Goal: Information Seeking & Learning: Learn about a topic

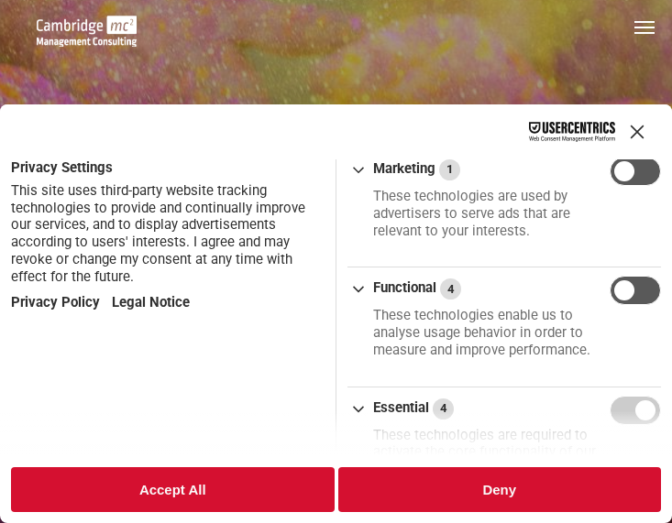
scroll to position [931, 0]
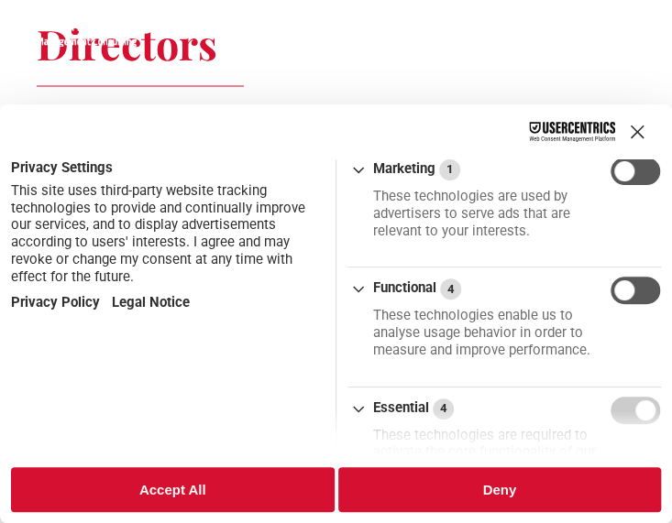
click at [262, 484] on button "Accept All" at bounding box center [173, 490] width 324 height 45
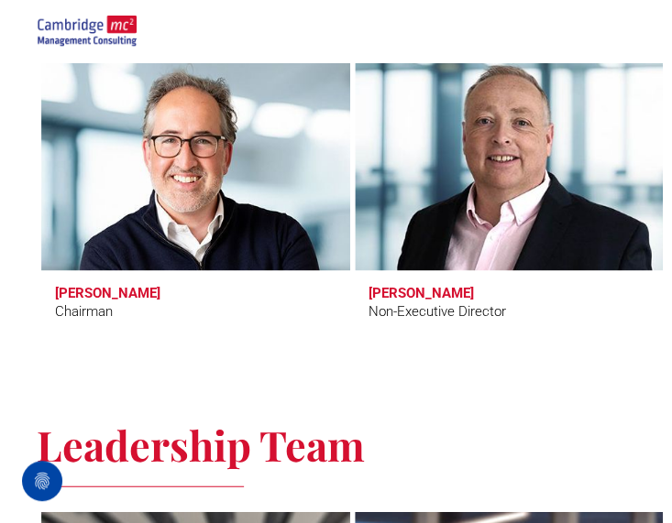
scroll to position [997, 0]
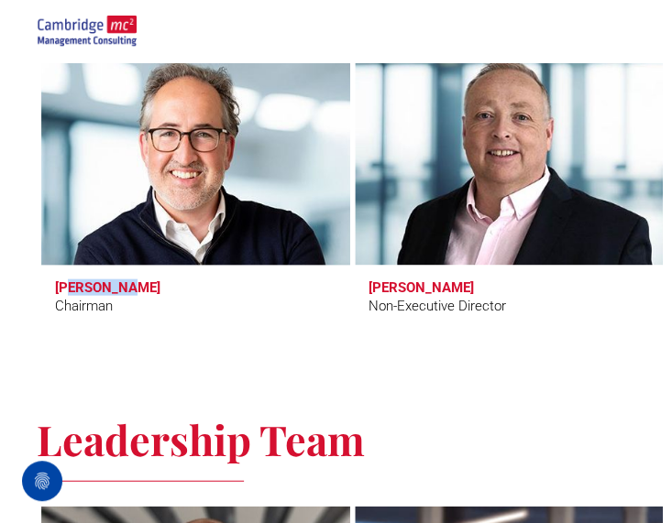
drag, startPoint x: 126, startPoint y: 300, endPoint x: 66, endPoint y: 287, distance: 61.0
click at [66, 287] on span "Tim Passingham Chairman" at bounding box center [195, 297] width 309 height 65
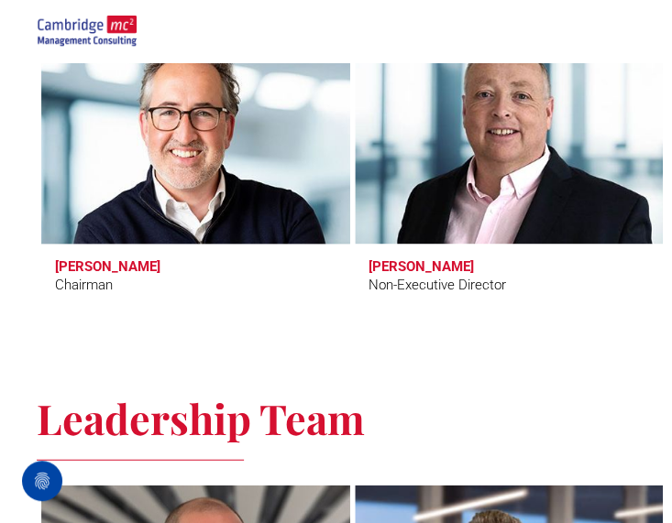
click at [139, 283] on span "Tim Passingham Chairman" at bounding box center [195, 277] width 309 height 65
drag, startPoint x: 135, startPoint y: 283, endPoint x: 50, endPoint y: 268, distance: 86.7
click at [50, 268] on span "Tim Passingham Chairman" at bounding box center [195, 277] width 309 height 65
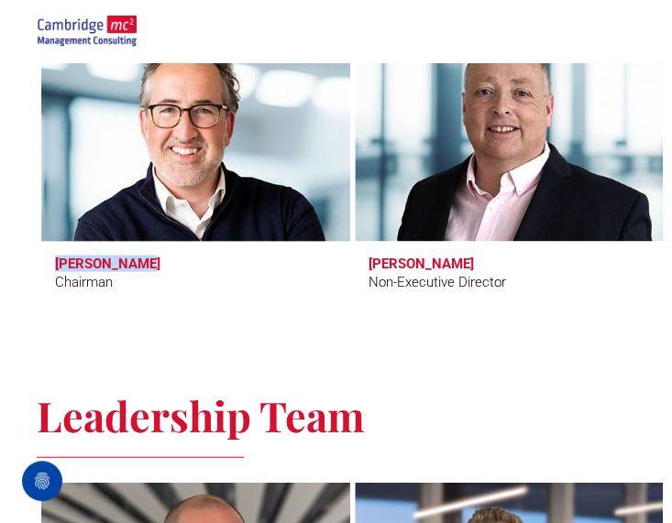
click at [50, 268] on span "Tim Passingham Chairman" at bounding box center [195, 274] width 309 height 65
click at [72, 265] on h3 "Tim Passingham" at bounding box center [107, 264] width 105 height 17
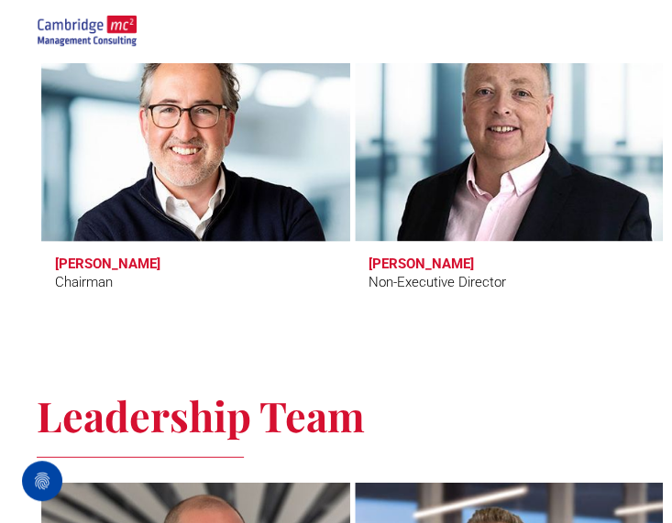
click at [105, 278] on div "Chairman" at bounding box center [84, 282] width 58 height 21
copy div "Chairman"
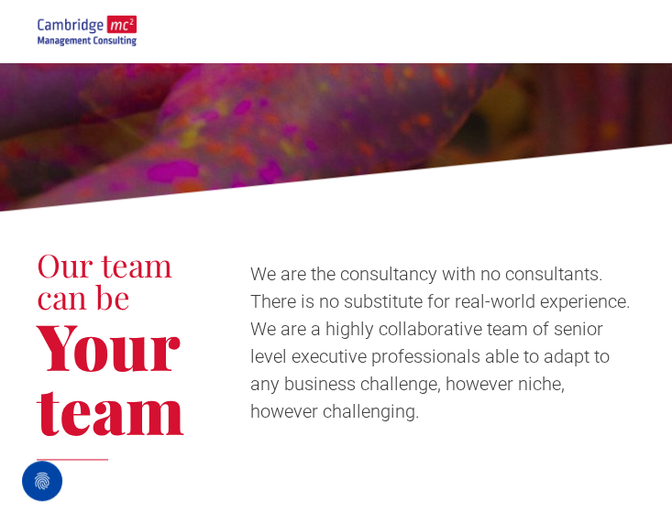
scroll to position [14, 0]
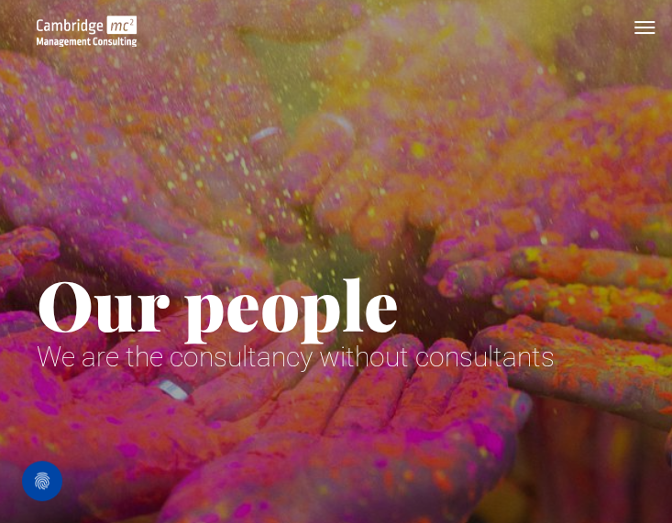
click at [337, 144] on div "Our people We are the consultancy without consultants" at bounding box center [352, 251] width 631 height 292
